Goal: Information Seeking & Learning: Learn about a topic

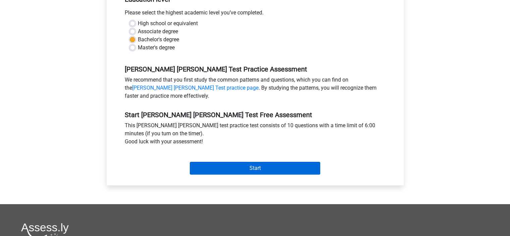
scroll to position [173, 0]
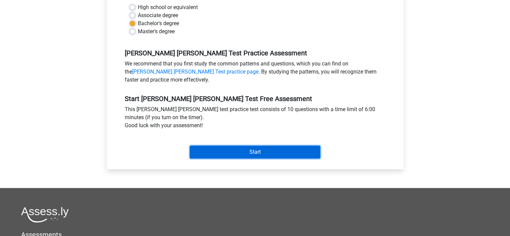
click at [240, 145] on input "Start" at bounding box center [255, 151] width 130 height 13
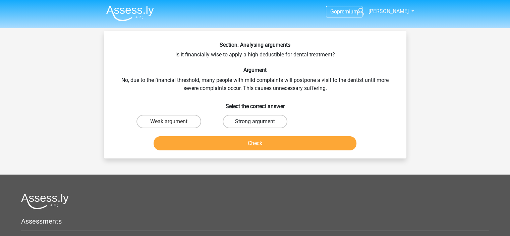
click at [239, 123] on label "Strong argument" at bounding box center [255, 121] width 65 height 13
click at [255, 123] on input "Strong argument" at bounding box center [257, 123] width 4 height 4
radio input "true"
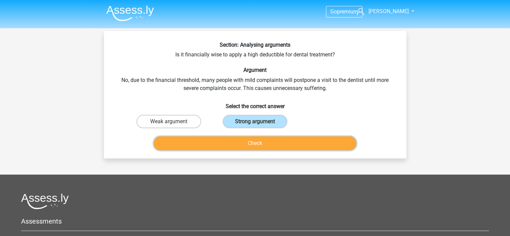
click at [244, 143] on button "Check" at bounding box center [255, 143] width 203 height 14
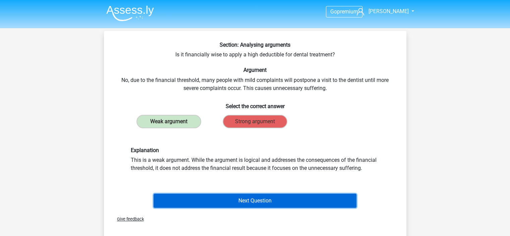
click at [242, 201] on button "Next Question" at bounding box center [255, 200] width 203 height 14
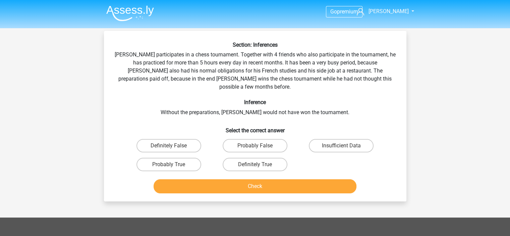
click at [170, 164] on input "Probably True" at bounding box center [171, 166] width 4 height 4
radio input "true"
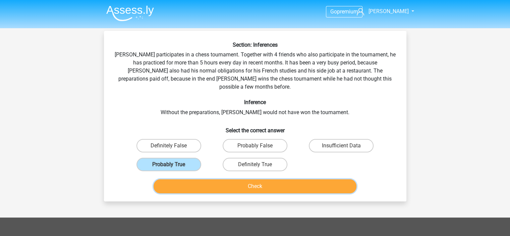
click at [239, 179] on button "Check" at bounding box center [255, 186] width 203 height 14
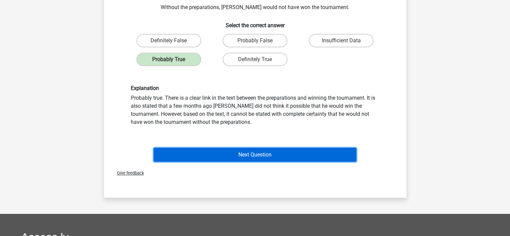
click at [241, 149] on button "Next Question" at bounding box center [255, 155] width 203 height 14
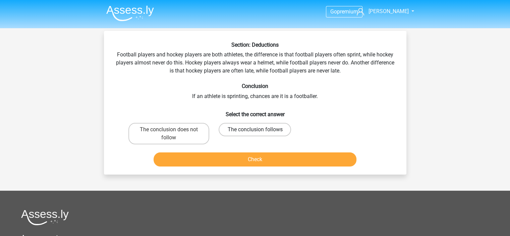
click at [235, 129] on label "The conclusion follows" at bounding box center [255, 129] width 72 height 13
click at [255, 129] on input "The conclusion follows" at bounding box center [257, 131] width 4 height 4
radio input "true"
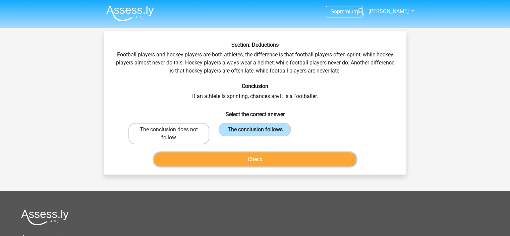
click at [238, 158] on button "Check" at bounding box center [255, 159] width 203 height 14
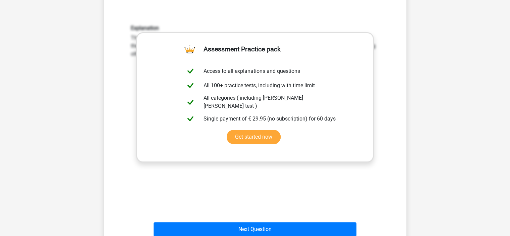
scroll to position [152, 0]
